Goal: Communication & Community: Answer question/provide support

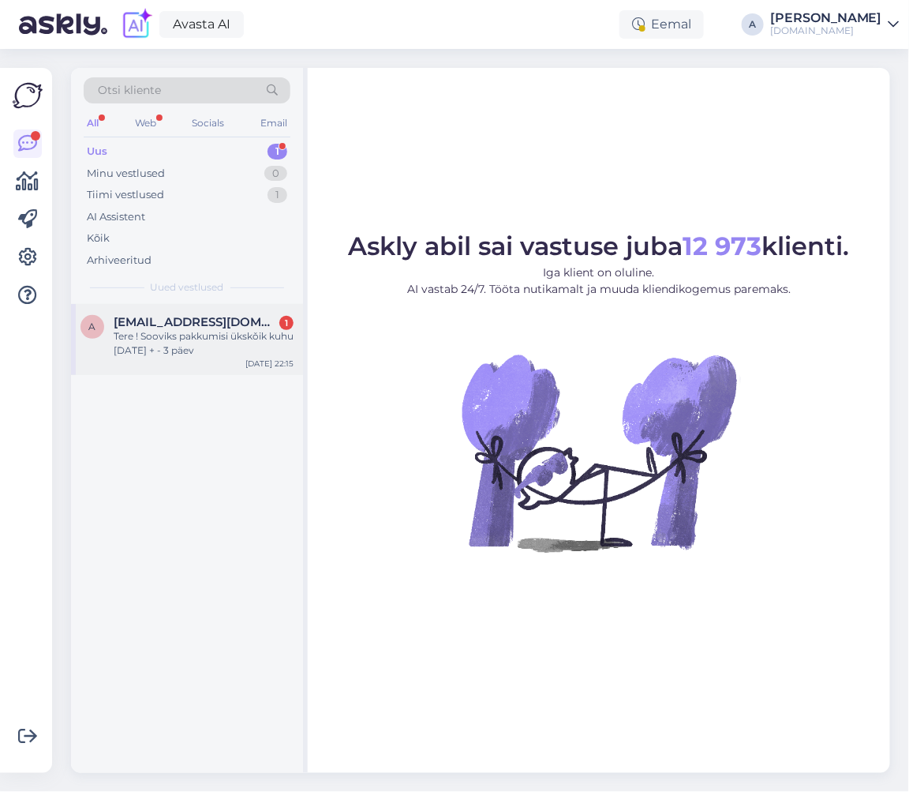
click at [248, 313] on div "a [EMAIL_ADDRESS][DOMAIN_NAME] 1 Tere ! Sooviks pakkumisi ükskǒik kuhu [DATE] +…" at bounding box center [187, 339] width 232 height 71
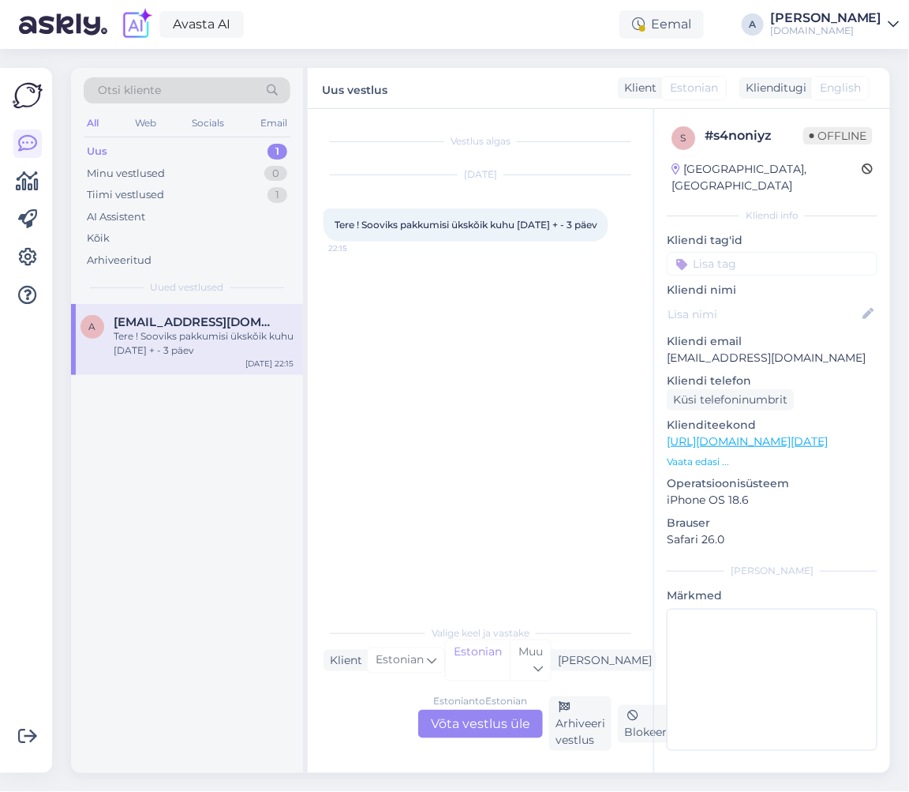
click at [500, 725] on div "Estonian to Estonian Võta vestlus üle" at bounding box center [480, 724] width 125 height 28
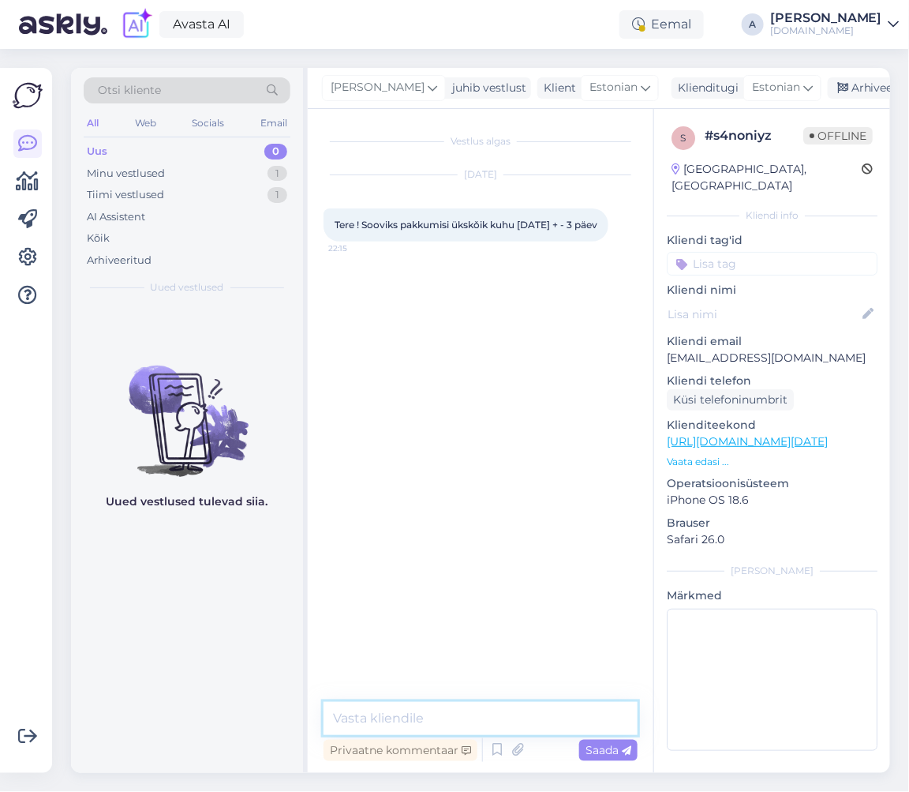
click at [500, 715] on textarea at bounding box center [481, 718] width 314 height 33
type textarea "Tere,"
click at [766, 434] on link "[URL][DOMAIN_NAME][DATE]" at bounding box center [747, 441] width 161 height 14
click at [456, 728] on textarea at bounding box center [481, 718] width 314 height 33
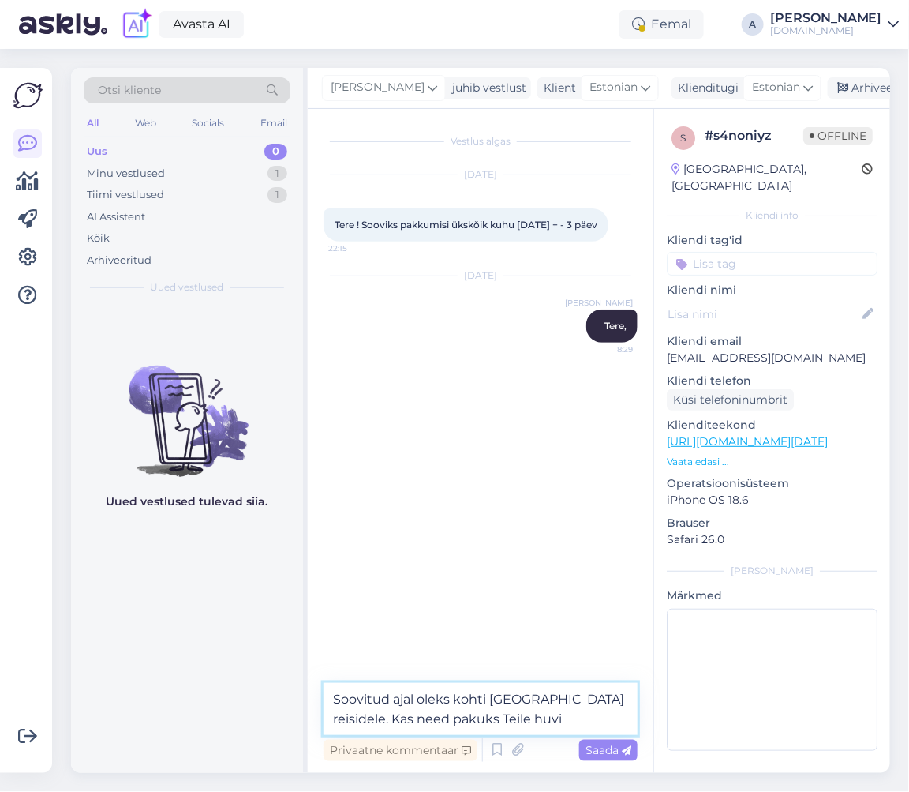
type textarea "Soovitud ajal oleks kohti [GEOGRAPHIC_DATA] reisidele. Kas need pakuks Teile hu…"
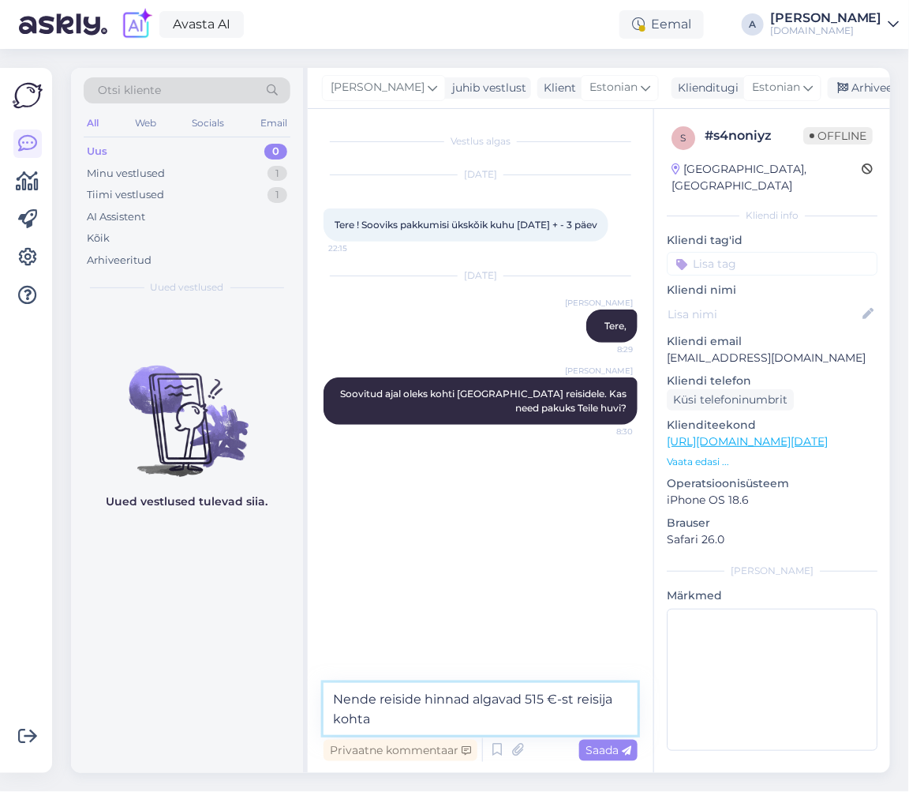
type textarea "Nende reiside hinnad algavad 515 €-st reisija kohta."
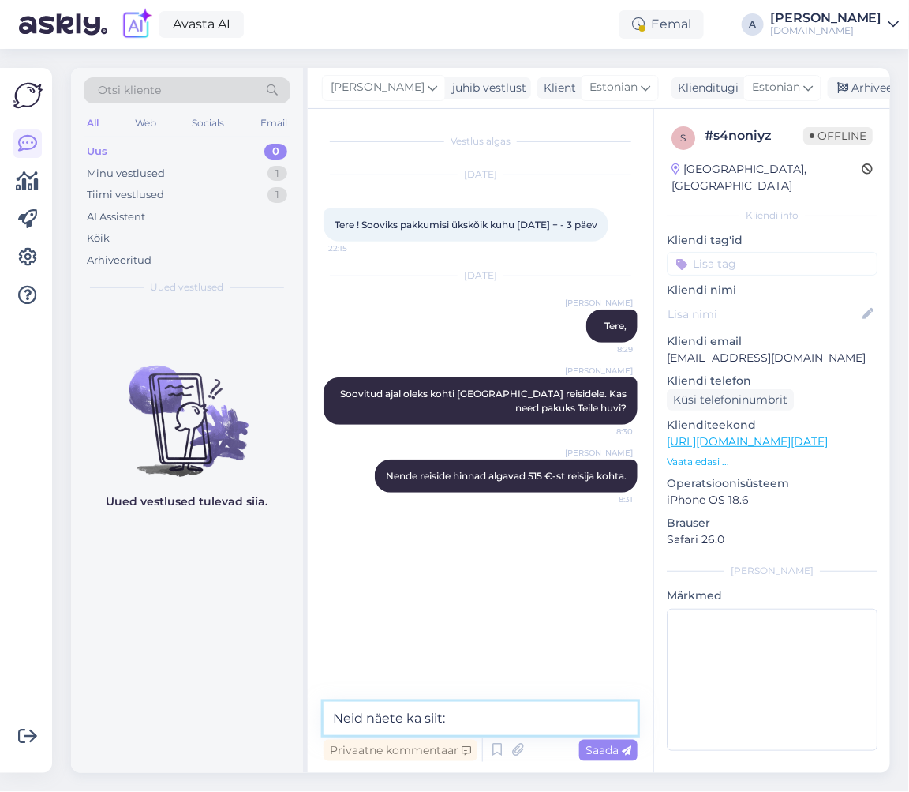
paste textarea "[URL][DOMAIN_NAME][DATE]"
type textarea "Neid näete ka siit: [URL][DOMAIN_NAME][DATE]"
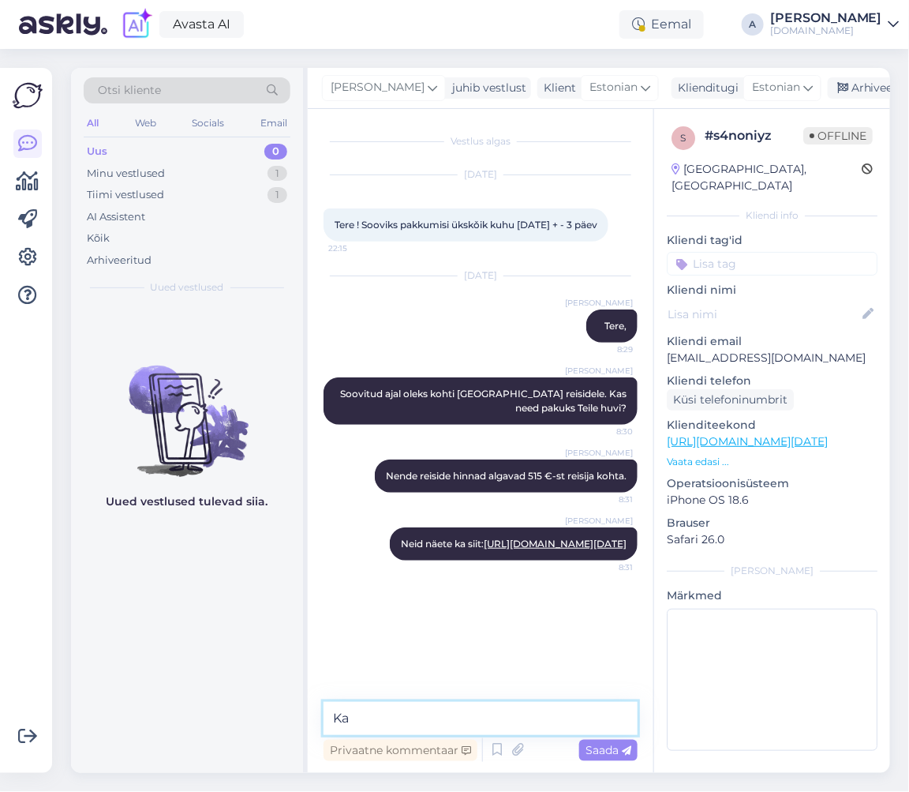
type textarea "K"
click at [195, 163] on div "Minu vestlused 1" at bounding box center [187, 174] width 207 height 22
